Goal: Task Accomplishment & Management: Manage account settings

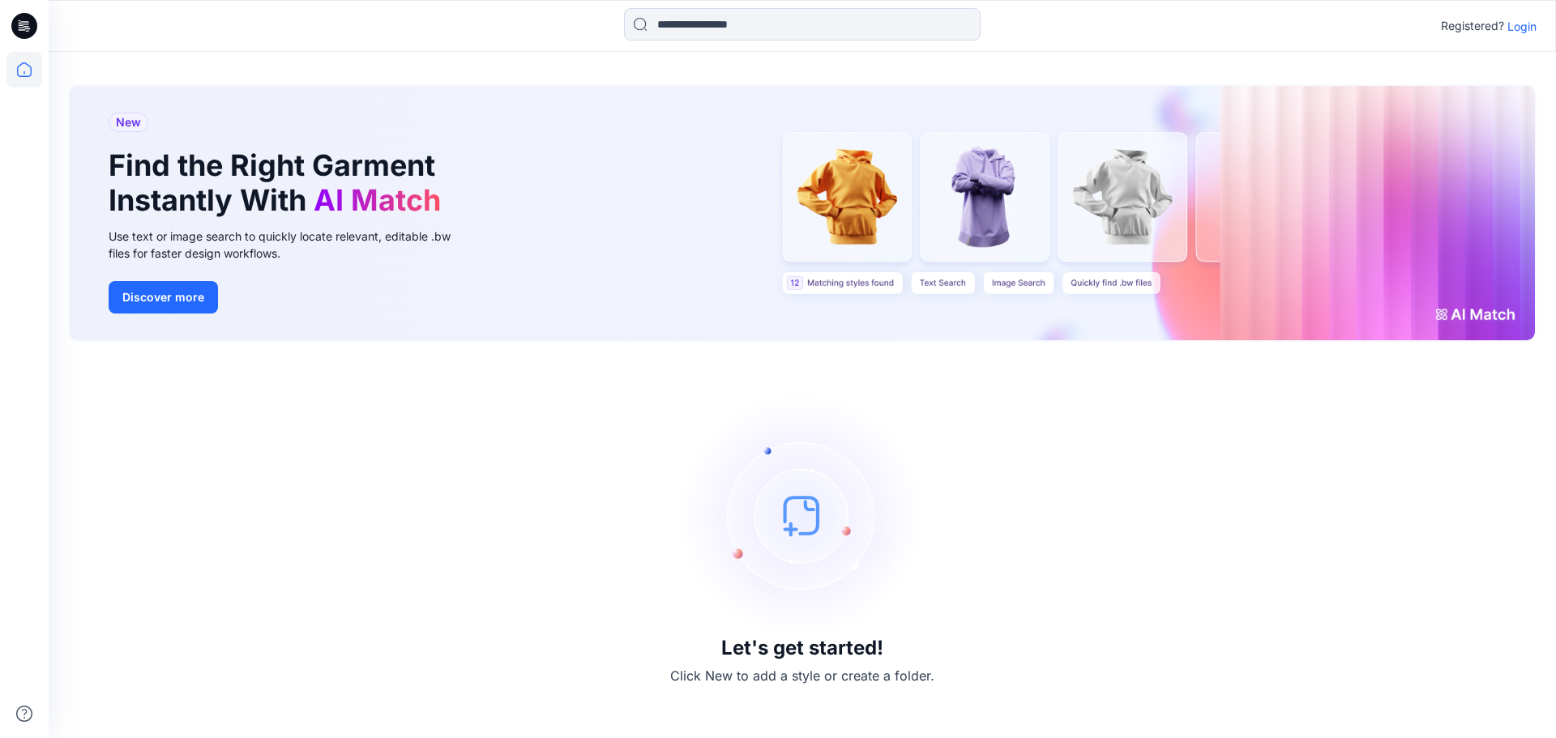
click at [1232, 20] on p "Login" at bounding box center [1522, 26] width 29 height 17
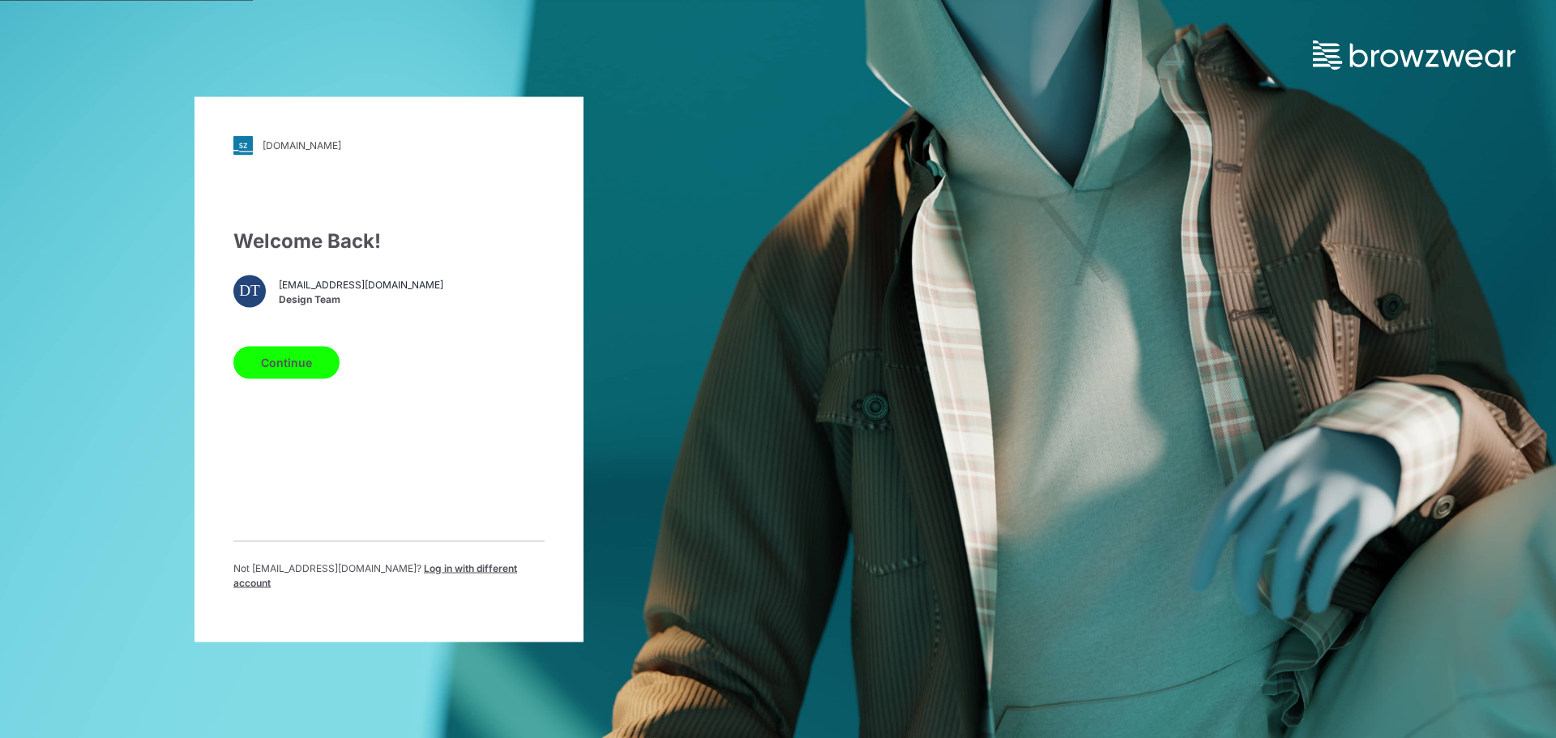
click at [300, 379] on button "Continue" at bounding box center [286, 362] width 106 height 32
drag, startPoint x: 295, startPoint y: 389, endPoint x: 293, endPoint y: 378, distance: 11.6
click at [297, 389] on div "Welcome Back! DT [EMAIL_ADDRESS][DOMAIN_NAME] Design Team Continue Not [EMAIL_A…" at bounding box center [388, 414] width 311 height 377
click at [293, 378] on button "Continue" at bounding box center [286, 362] width 106 height 32
click at [312, 374] on button "Continue" at bounding box center [286, 362] width 106 height 32
